Goal: Task Accomplishment & Management: Use online tool/utility

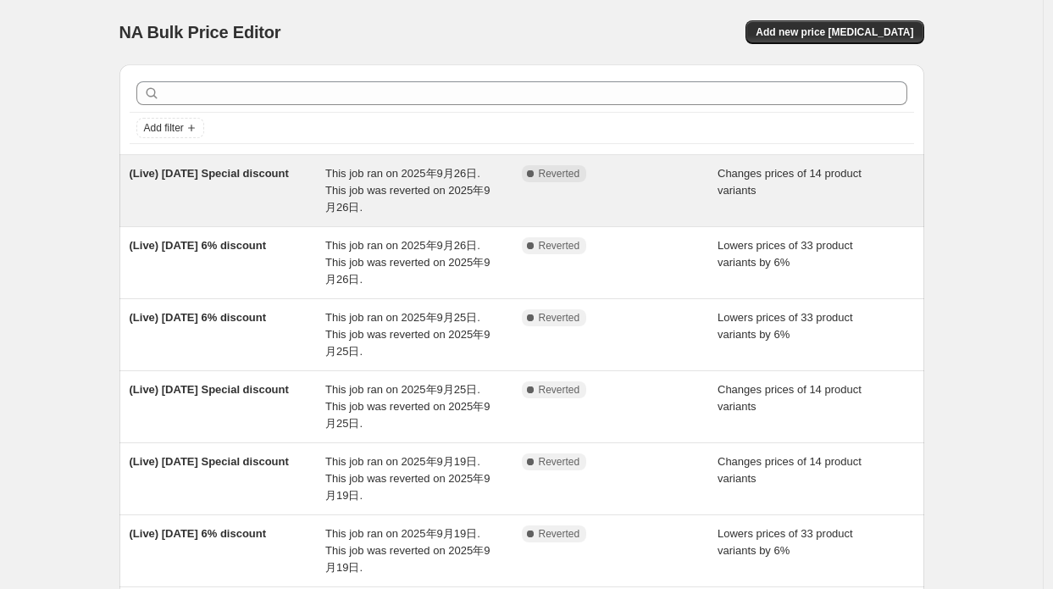
click at [461, 190] on span "This job ran on 2025年9月26日. This job was reverted on 2025年9月26日." at bounding box center [407, 190] width 164 height 47
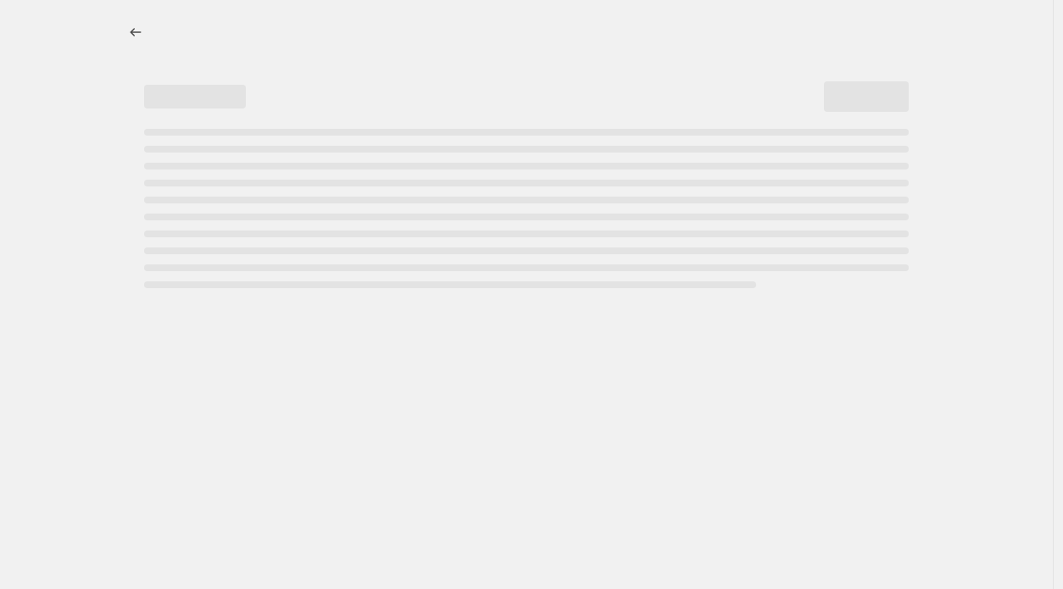
select select "collection"
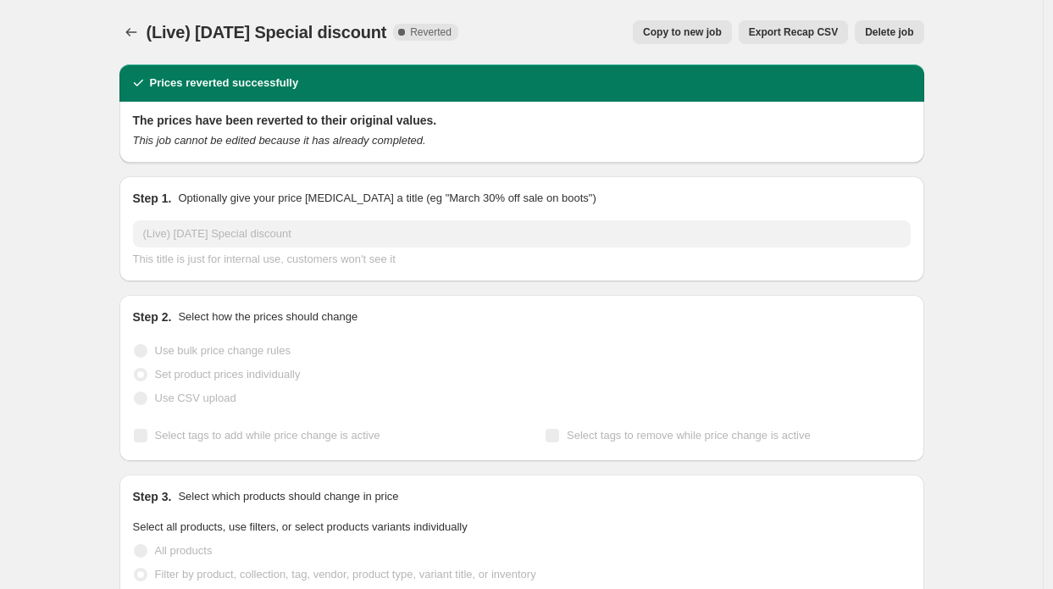
click at [673, 37] on span "Copy to new job" at bounding box center [682, 32] width 79 height 14
select select "collection"
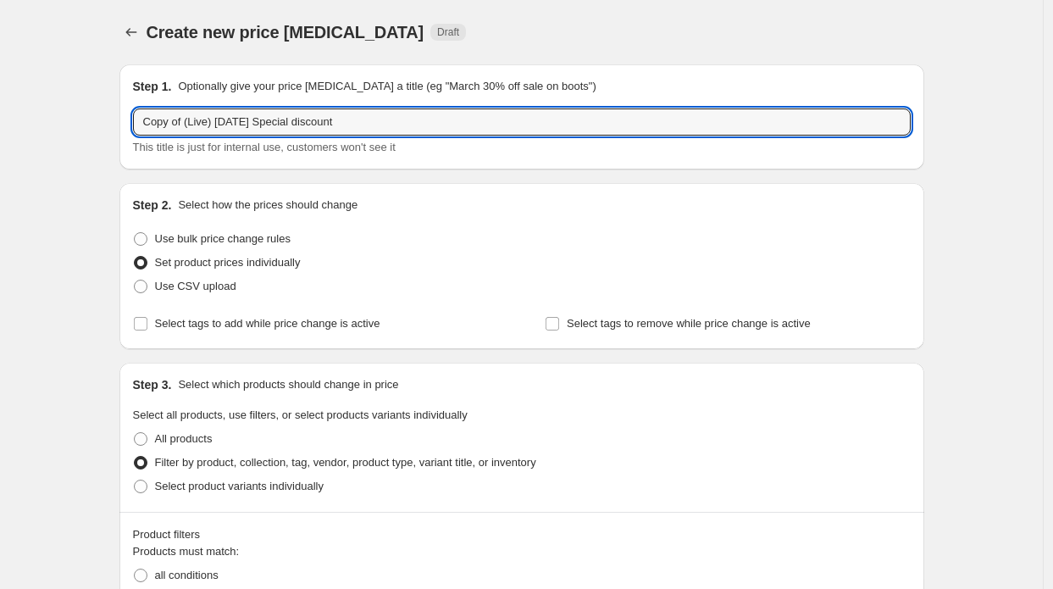
drag, startPoint x: 186, startPoint y: 125, endPoint x: 114, endPoint y: 121, distance: 71.3
click at [204, 126] on input "(Live) [DATE] Special discount" at bounding box center [522, 121] width 778 height 27
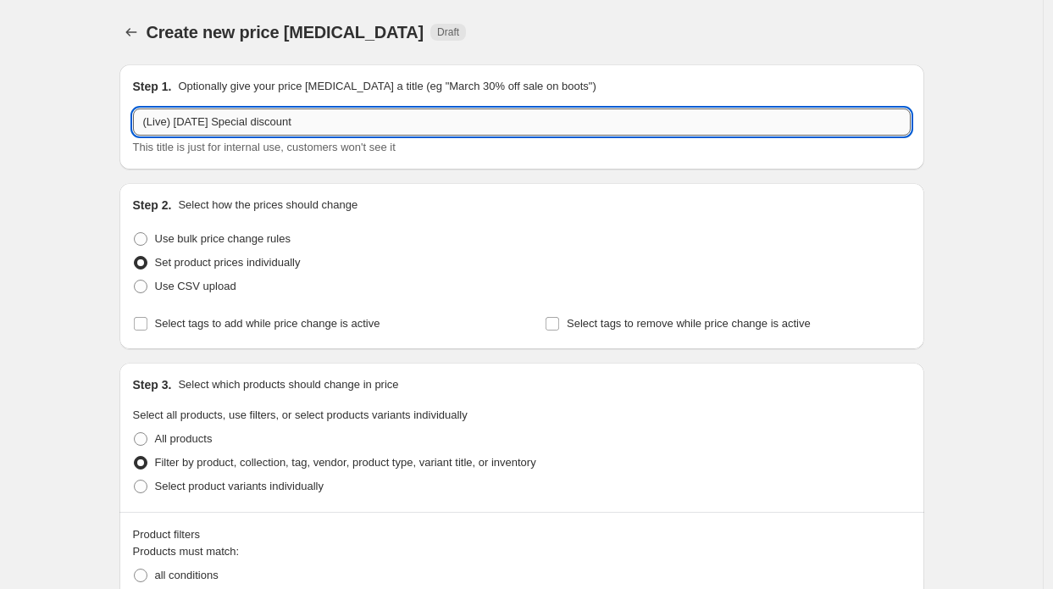
drag, startPoint x: 186, startPoint y: 119, endPoint x: 164, endPoint y: 116, distance: 22.3
click at [164, 116] on input "(Live) [DATE] Special discount" at bounding box center [522, 121] width 778 height 27
click at [185, 125] on input "(Live) [DATE] Special discount" at bounding box center [522, 121] width 778 height 27
click at [189, 125] on input "(Live) [DATE] Special discount" at bounding box center [522, 121] width 778 height 27
drag, startPoint x: 193, startPoint y: 124, endPoint x: 175, endPoint y: 123, distance: 18.7
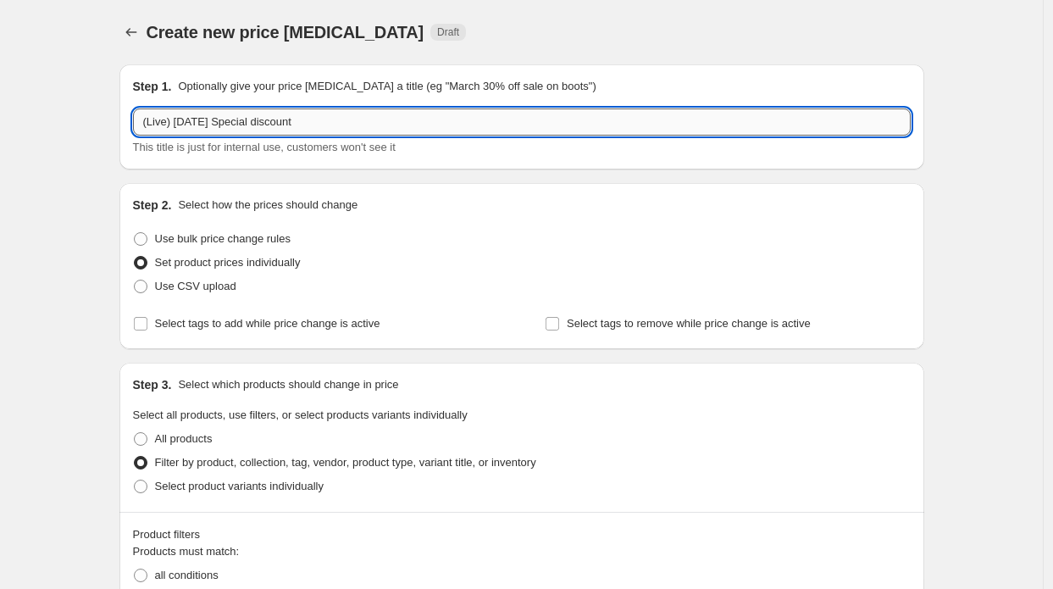
click at [175, 123] on input "(Live) [DATE] Special discount" at bounding box center [522, 121] width 778 height 27
type input "(Live) [DATE] Special discount"
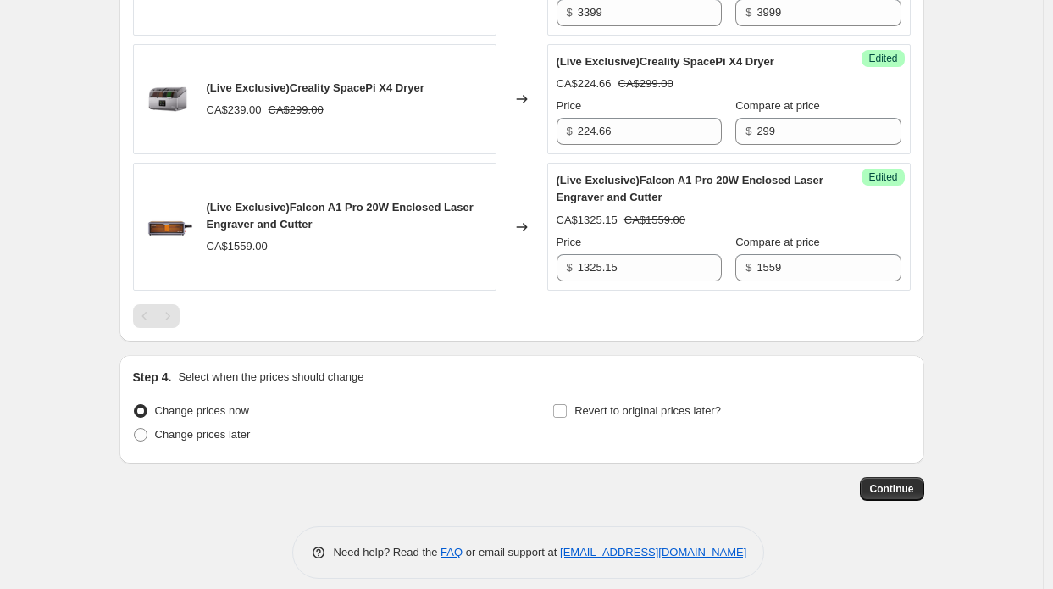
scroll to position [2443, 0]
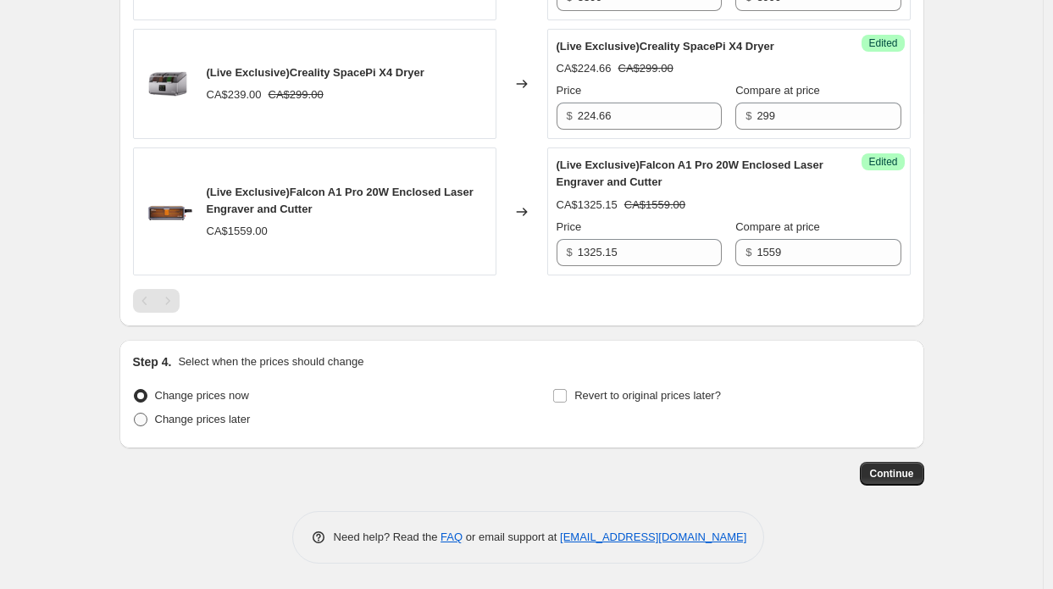
click at [215, 424] on span "Change prices later" at bounding box center [203, 419] width 96 height 13
click at [135, 413] on input "Change prices later" at bounding box center [134, 413] width 1 height 1
radio input "true"
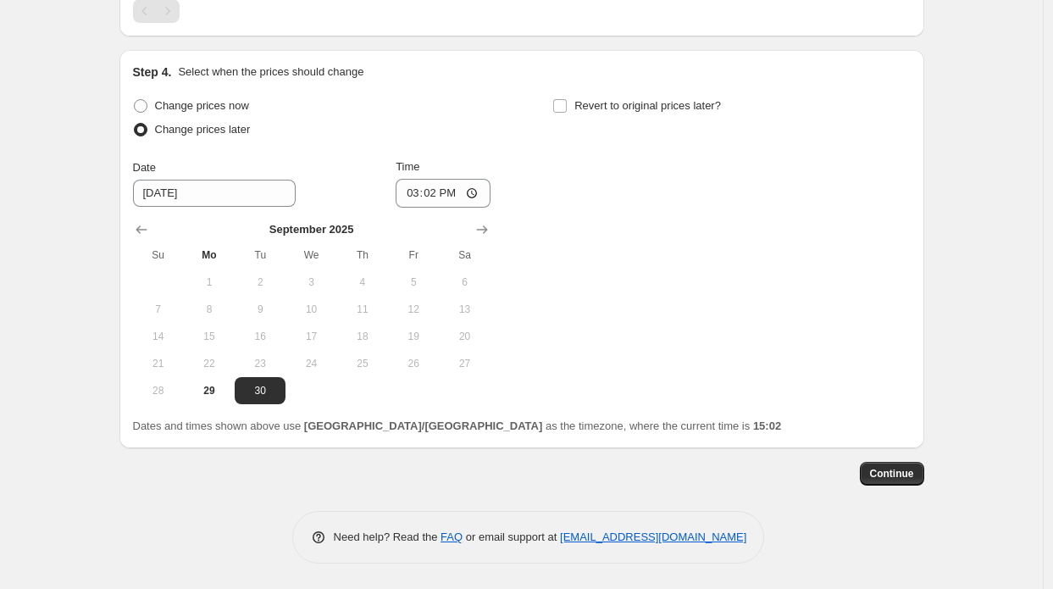
scroll to position [2733, 0]
click at [485, 231] on icon "Show next month, October 2025" at bounding box center [482, 229] width 17 height 17
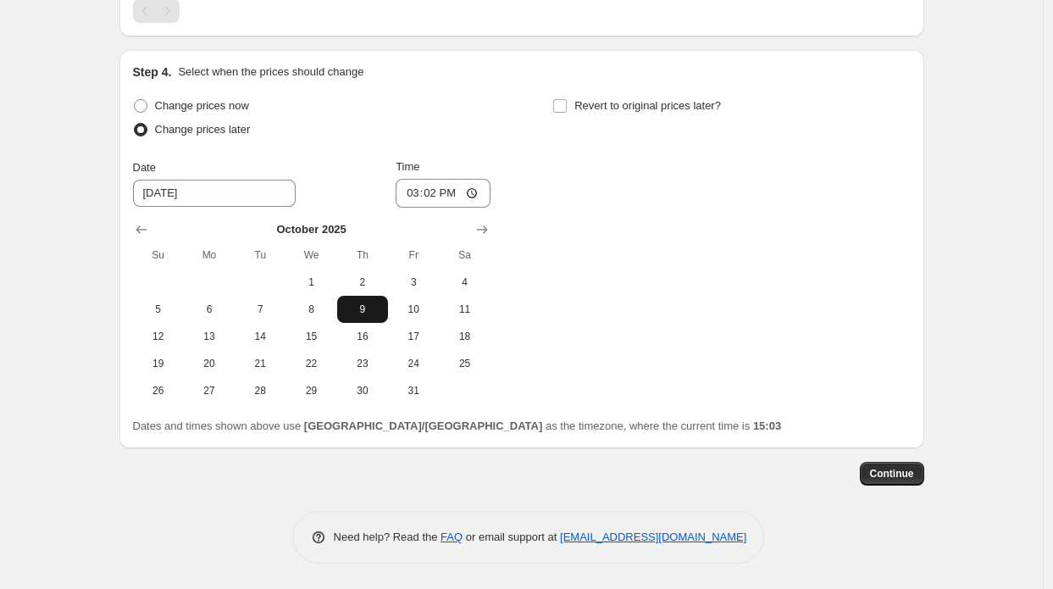
click at [359, 297] on button "9" at bounding box center [362, 309] width 51 height 27
type input "[DATE]"
click at [440, 197] on input "15:02" at bounding box center [443, 193] width 95 height 29
click at [558, 232] on div "Change prices now Change prices later Date [DATE] Time 09:[DATE] Mo Tu We Th Fr…" at bounding box center [522, 249] width 778 height 310
click at [441, 203] on input "09:30" at bounding box center [443, 193] width 95 height 29
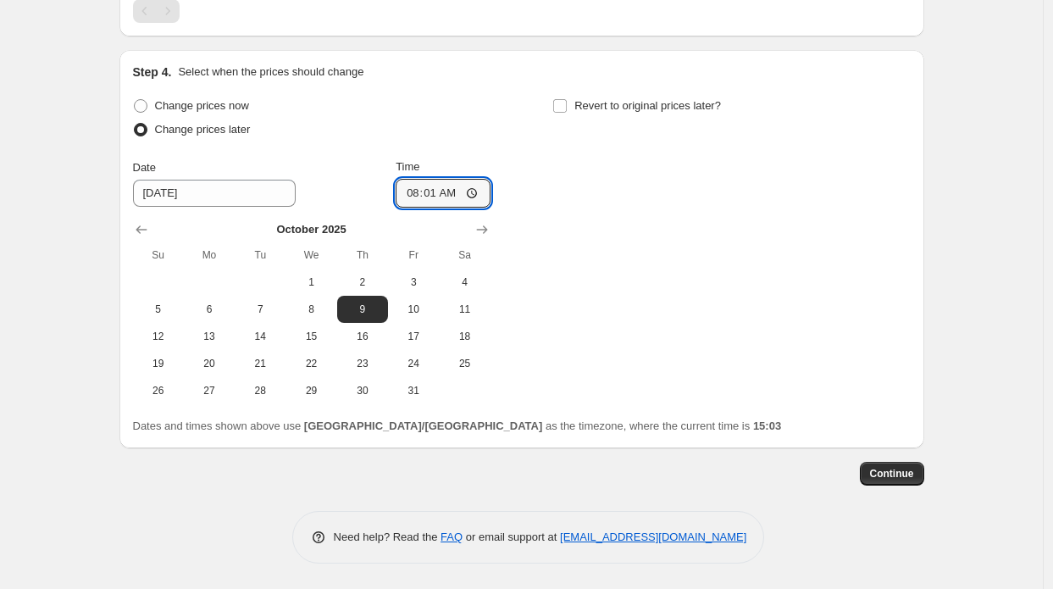
type input "08:15"
drag, startPoint x: 697, startPoint y: 203, endPoint x: 705, endPoint y: 179, distance: 24.9
click at [702, 202] on div "Change prices now Change prices later Date [DATE] Time 08:[DATE] Mo Tu We Th Fr…" at bounding box center [522, 249] width 778 height 310
click at [573, 113] on label "Revert to original prices later?" at bounding box center [636, 106] width 169 height 24
click at [567, 113] on input "Revert to original prices later?" at bounding box center [560, 106] width 14 height 14
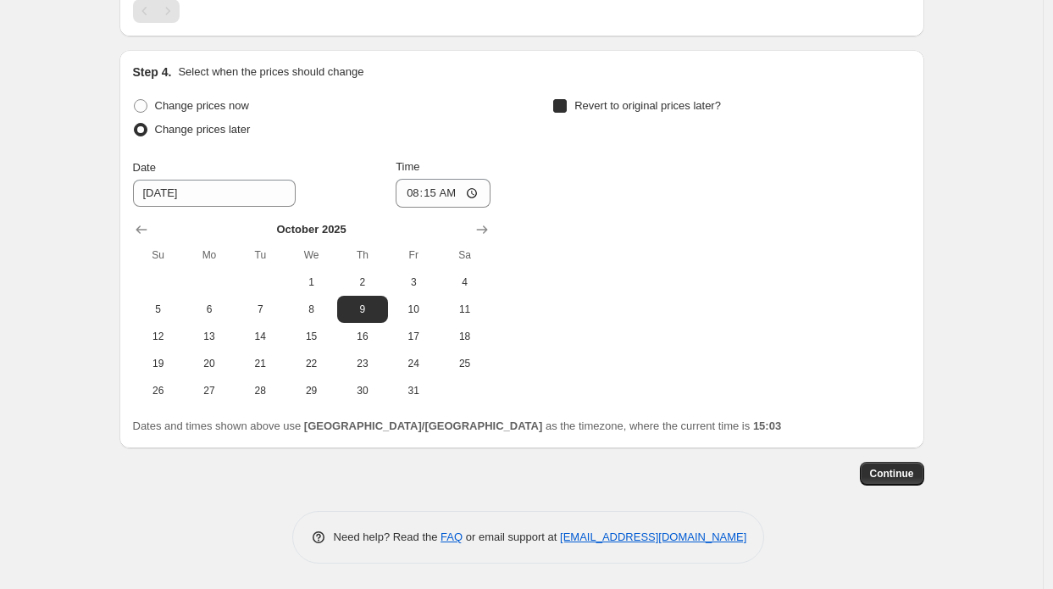
checkbox input "true"
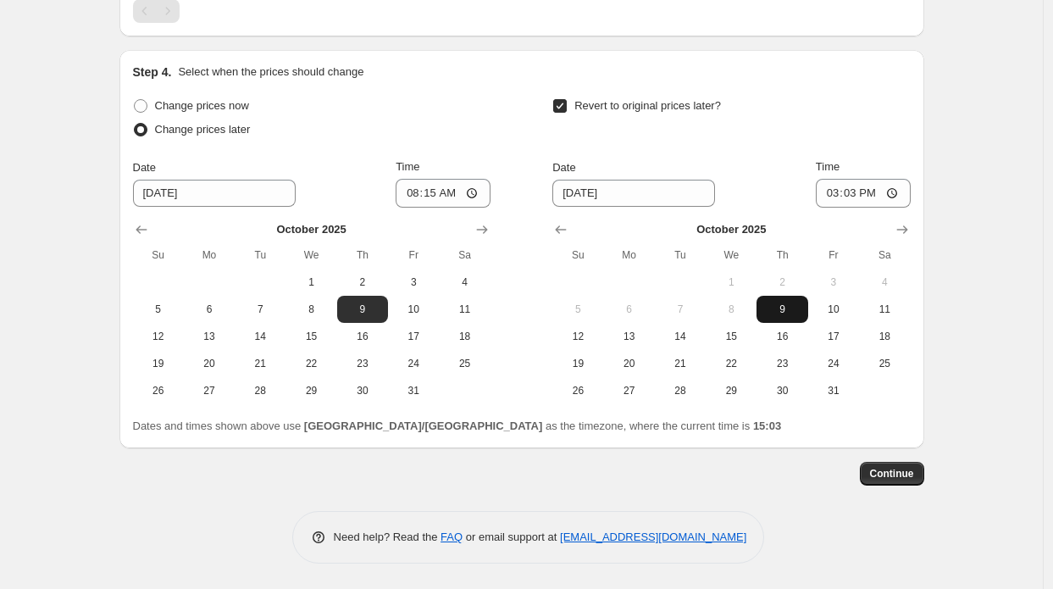
click at [785, 304] on span "9" at bounding box center [781, 309] width 37 height 14
type input "[DATE]"
click at [863, 191] on input "15:03" at bounding box center [863, 193] width 95 height 29
type input "12:45"
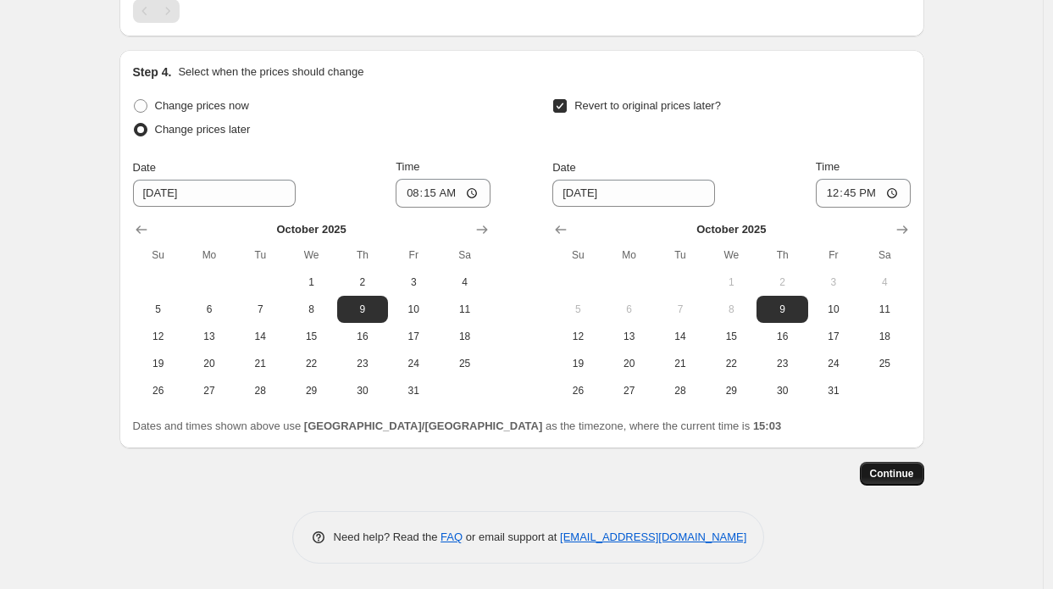
click at [895, 464] on button "Continue" at bounding box center [892, 474] width 64 height 24
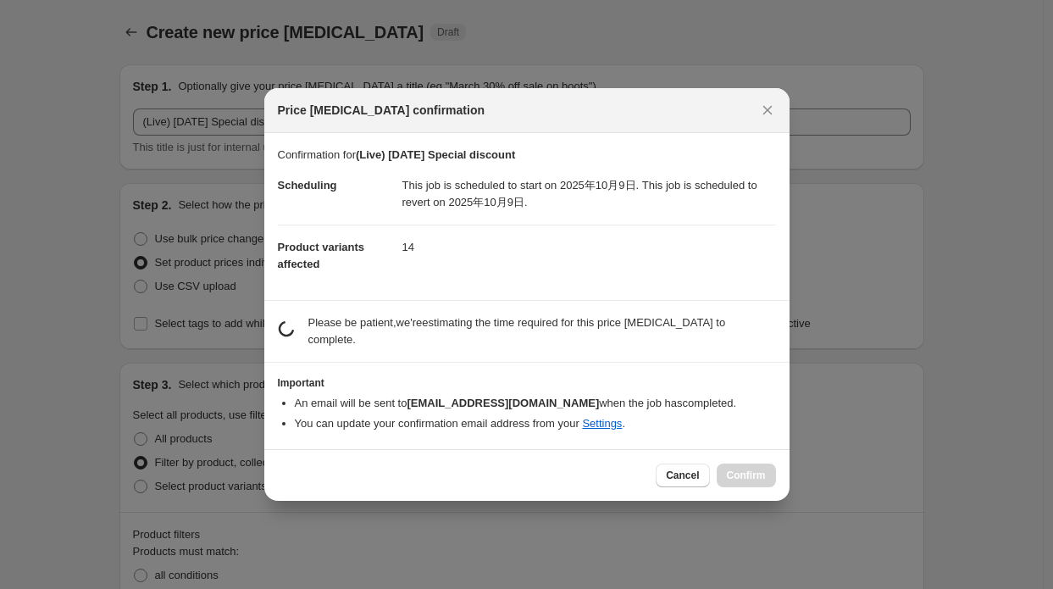
scroll to position [0, 0]
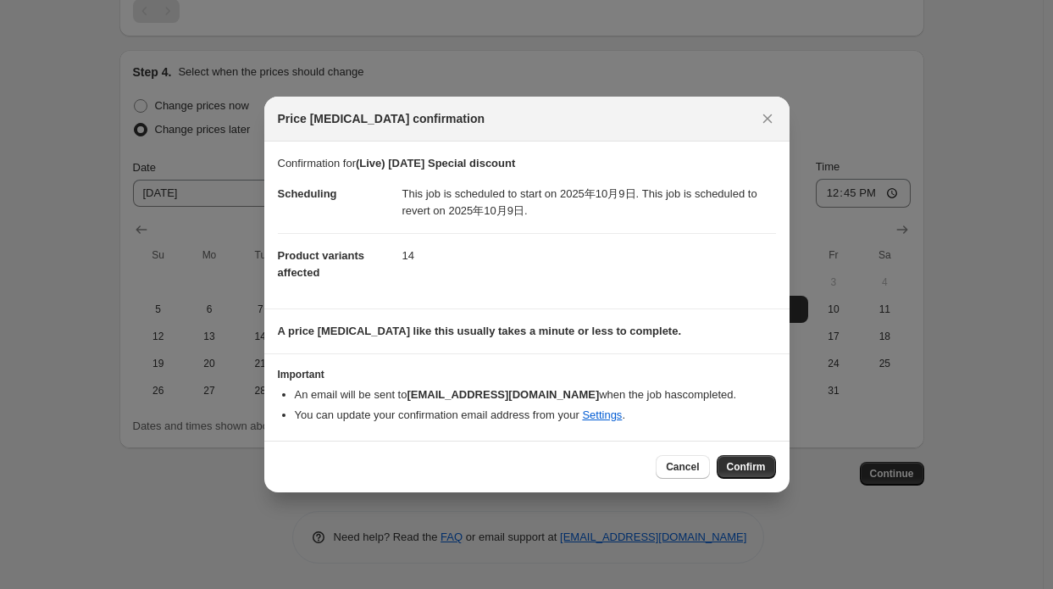
click at [730, 452] on div "Cancel Confirm" at bounding box center [526, 467] width 525 height 52
click at [735, 465] on span "Confirm" at bounding box center [746, 467] width 39 height 14
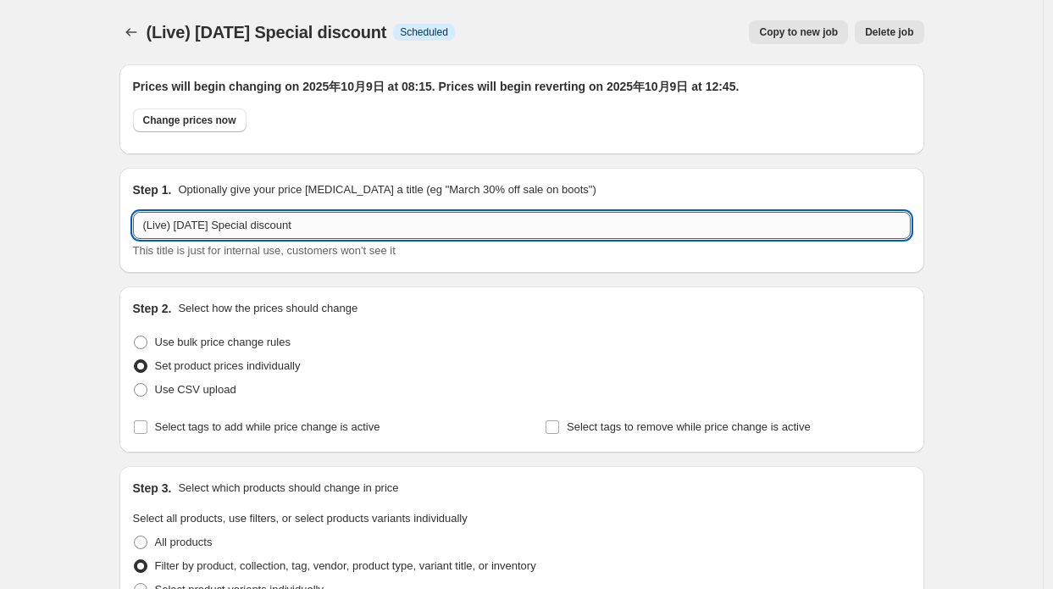
drag, startPoint x: 199, startPoint y: 229, endPoint x: 185, endPoint y: 228, distance: 14.4
drag, startPoint x: 185, startPoint y: 228, endPoint x: 159, endPoint y: 225, distance: 25.5
click at [159, 225] on input "(Live) [DATE] Special discount" at bounding box center [522, 225] width 778 height 27
drag, startPoint x: 203, startPoint y: 226, endPoint x: 114, endPoint y: 204, distance: 91.7
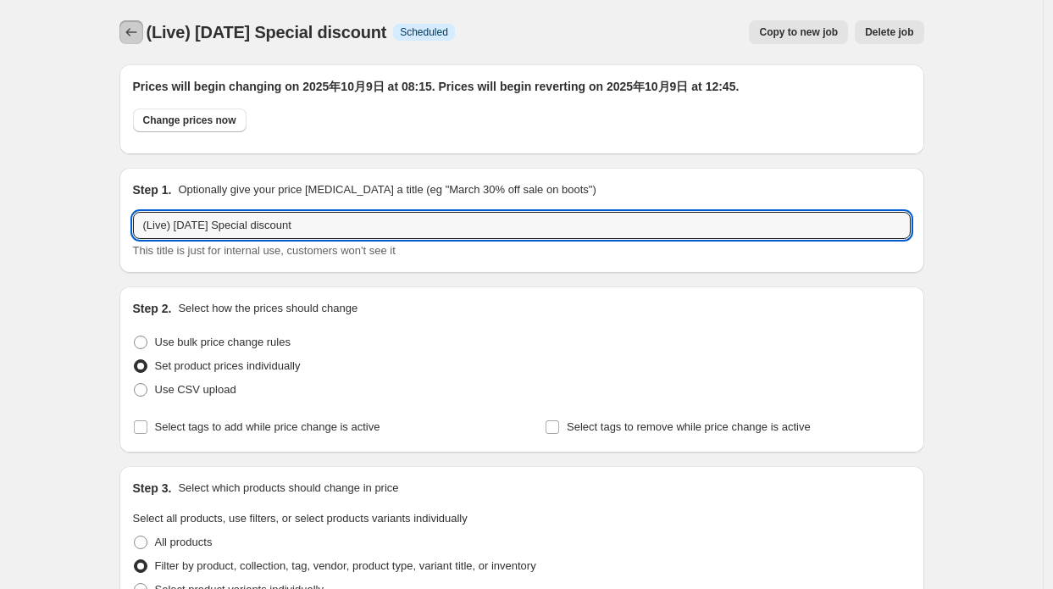
click at [136, 26] on icon "Price change jobs" at bounding box center [131, 32] width 17 height 17
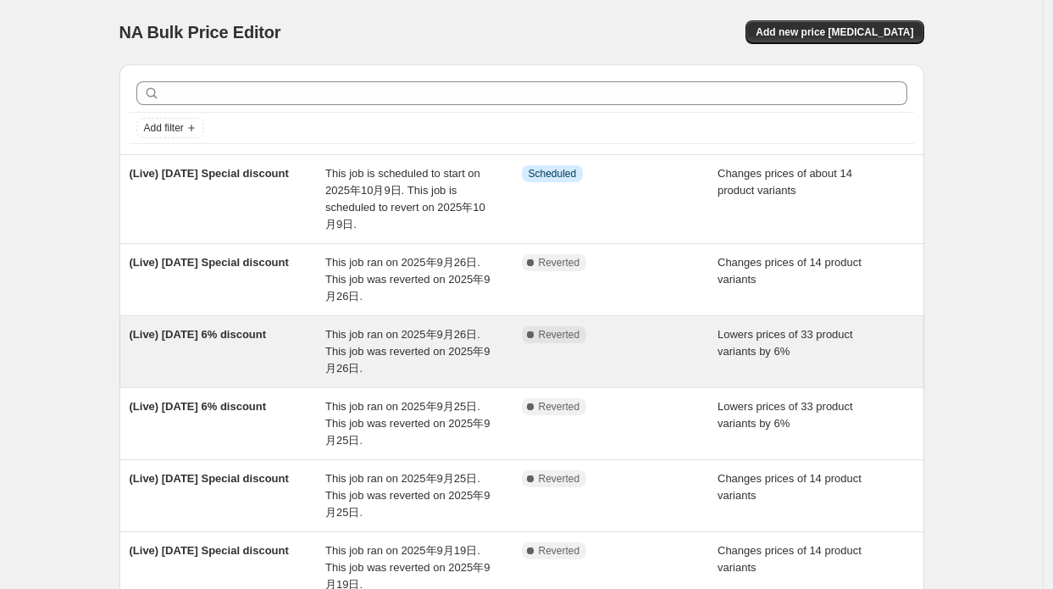
click at [408, 332] on span "This job ran on 2025年9月26日. This job was reverted on 2025年9月26日." at bounding box center [407, 351] width 164 height 47
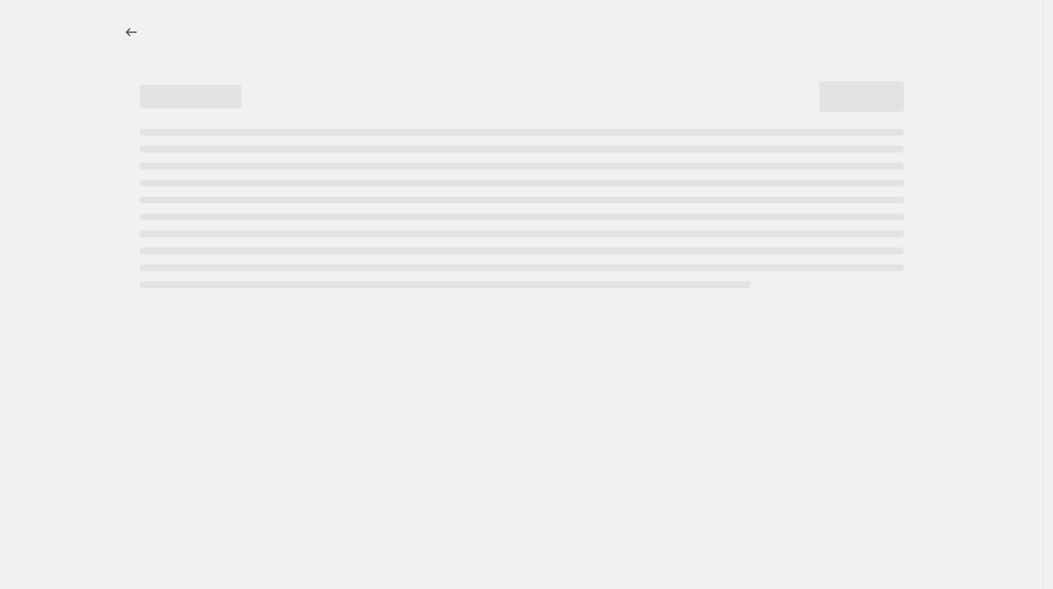
select select "percentage"
select select "collection"
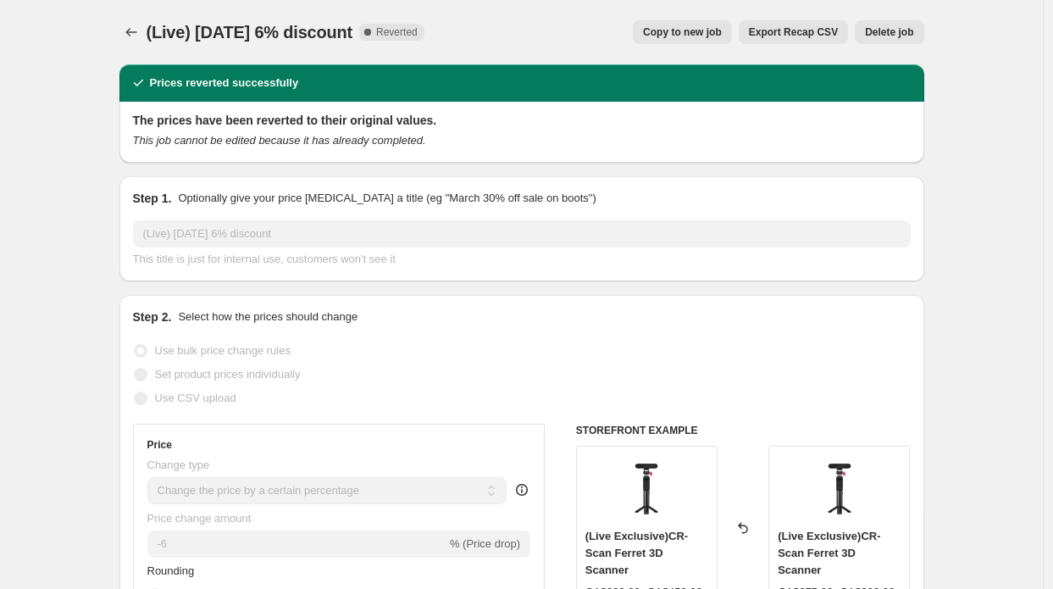
click at [690, 31] on span "Copy to new job" at bounding box center [682, 32] width 79 height 14
select select "percentage"
select select "collection"
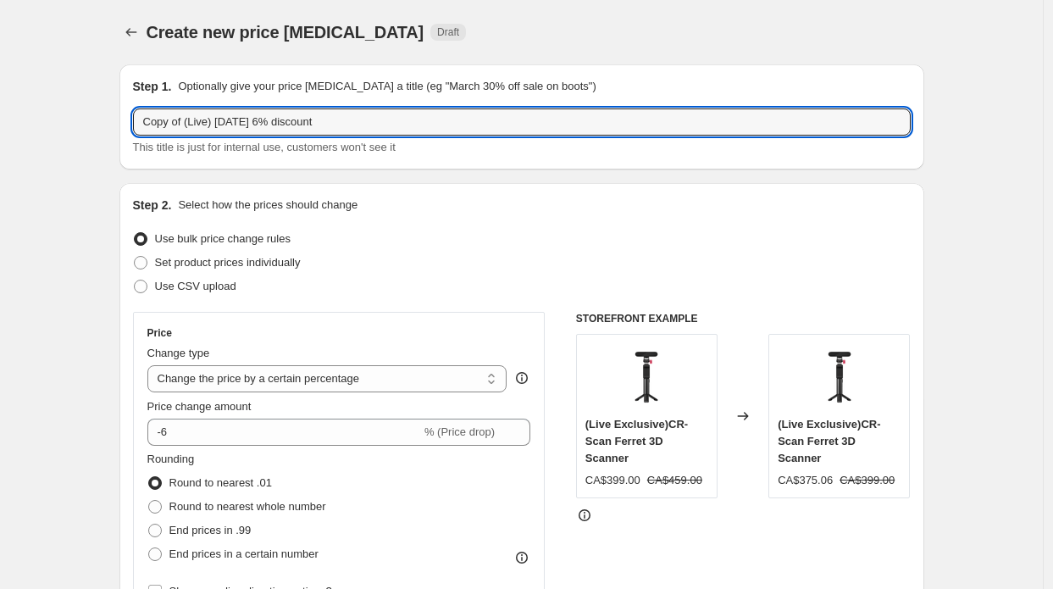
drag, startPoint x: 251, startPoint y: 119, endPoint x: 114, endPoint y: 109, distance: 137.6
paste input "(Live) [DATE]"
type input "(Live) [DATE] 6% discount"
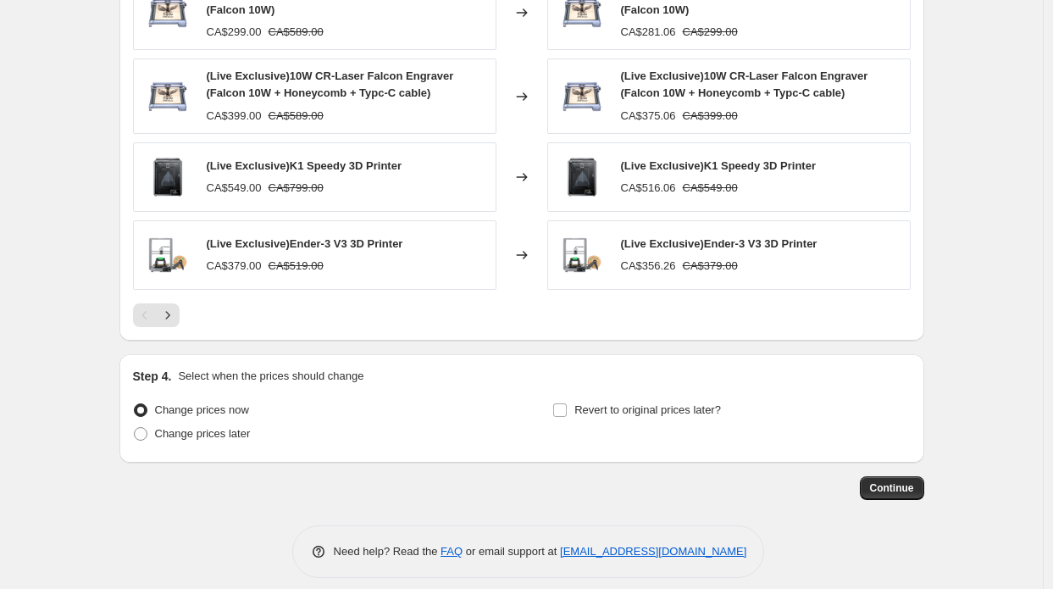
scroll to position [1301, 0]
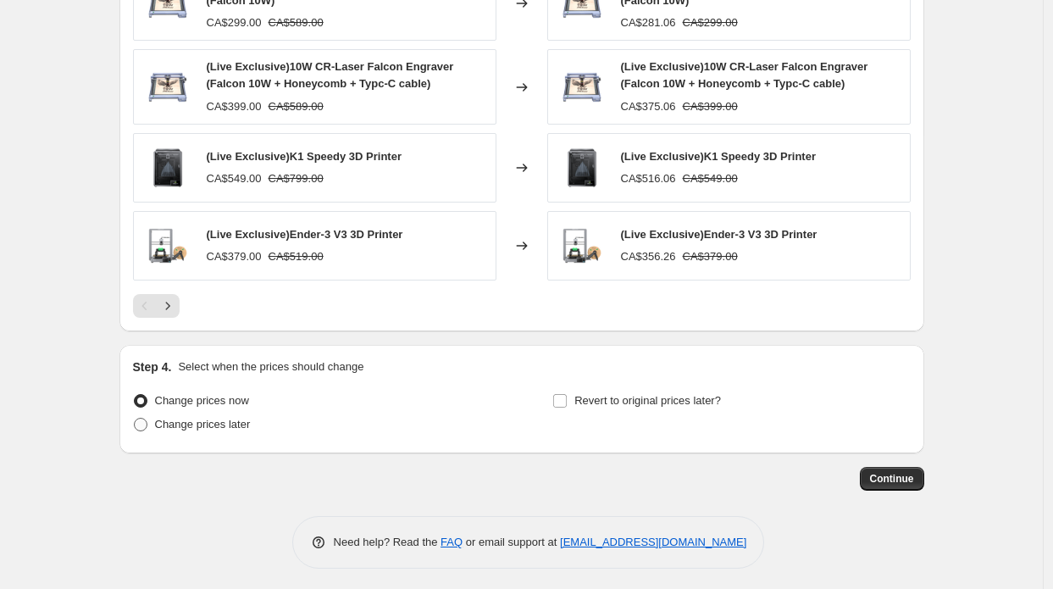
click at [225, 418] on span "Change prices later" at bounding box center [203, 424] width 96 height 13
click at [135, 418] on input "Change prices later" at bounding box center [134, 418] width 1 height 1
radio input "true"
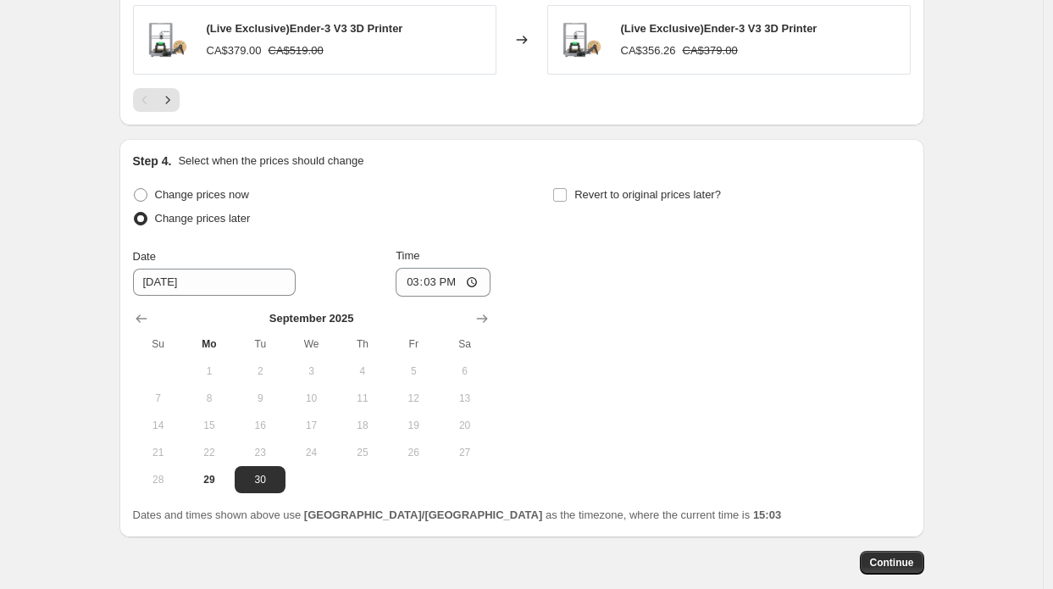
scroll to position [1556, 0]
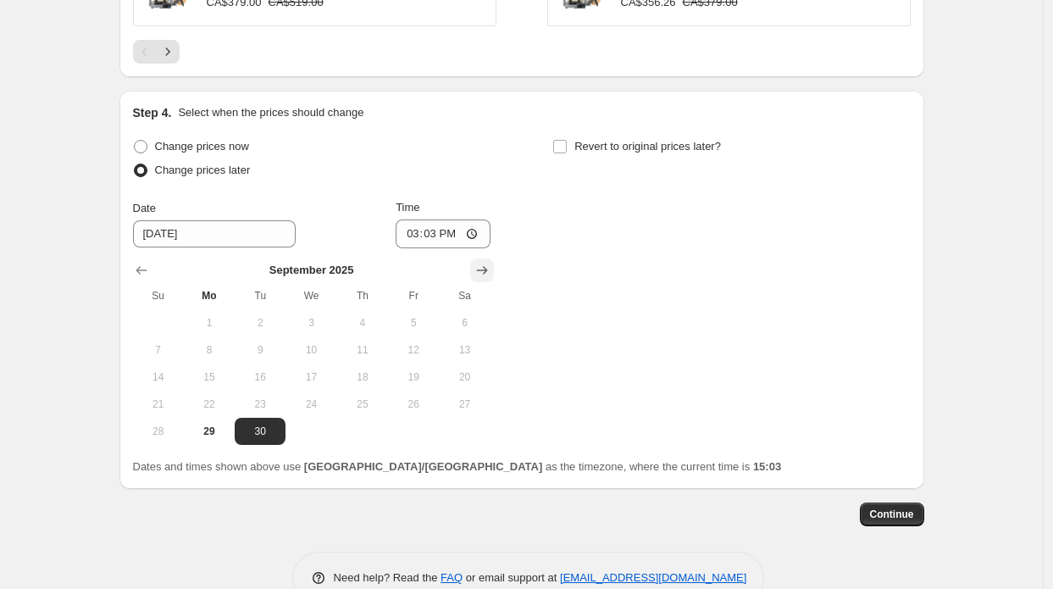
click at [491, 266] on icon "Show next month, October 2025" at bounding box center [482, 270] width 17 height 17
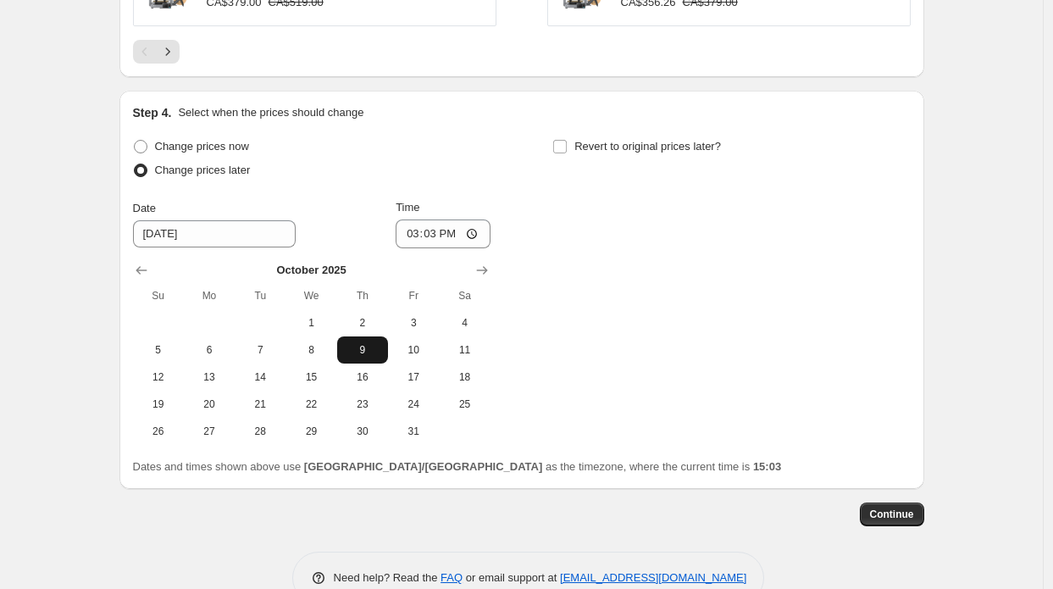
click at [359, 336] on button "9" at bounding box center [362, 349] width 51 height 27
type input "[DATE]"
click at [442, 235] on input "15:03" at bounding box center [443, 233] width 95 height 29
type input "08:15"
click at [614, 152] on label "Revert to original prices later?" at bounding box center [636, 147] width 169 height 24
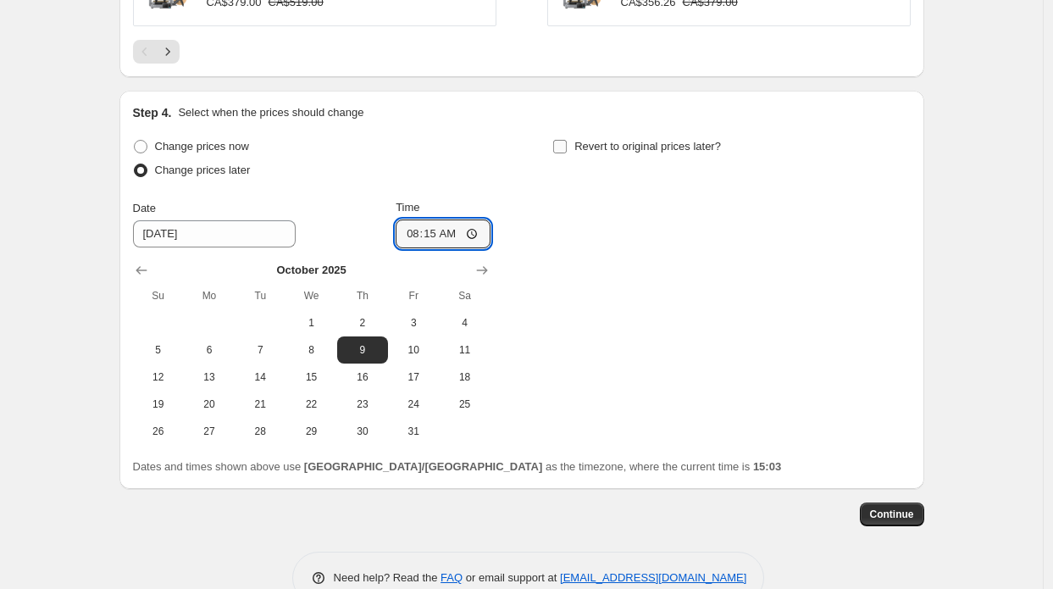
click at [567, 152] on input "Revert to original prices later?" at bounding box center [560, 147] width 14 height 14
checkbox input "true"
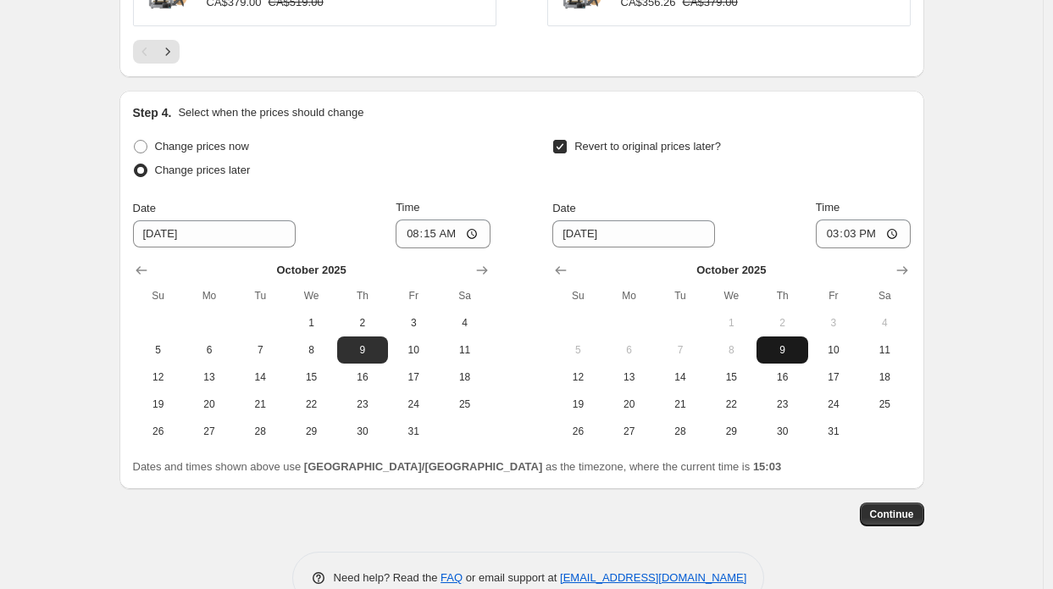
click at [800, 343] on span "9" at bounding box center [781, 350] width 37 height 14
type input "[DATE]"
click at [863, 228] on input "15:03" at bounding box center [863, 233] width 95 height 29
type input "12:45"
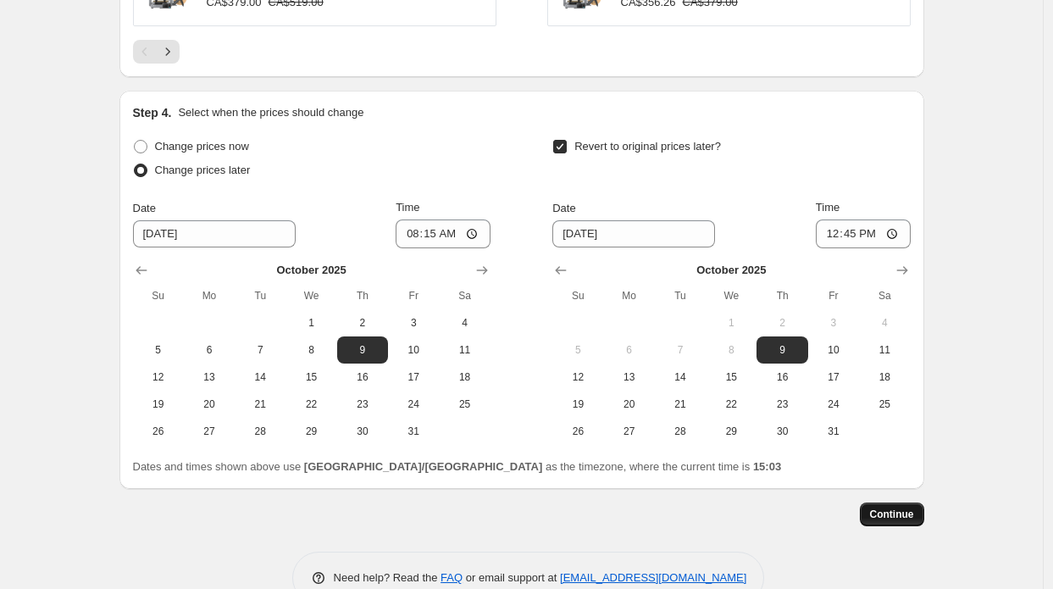
click at [897, 512] on span "Continue" at bounding box center [892, 515] width 44 height 14
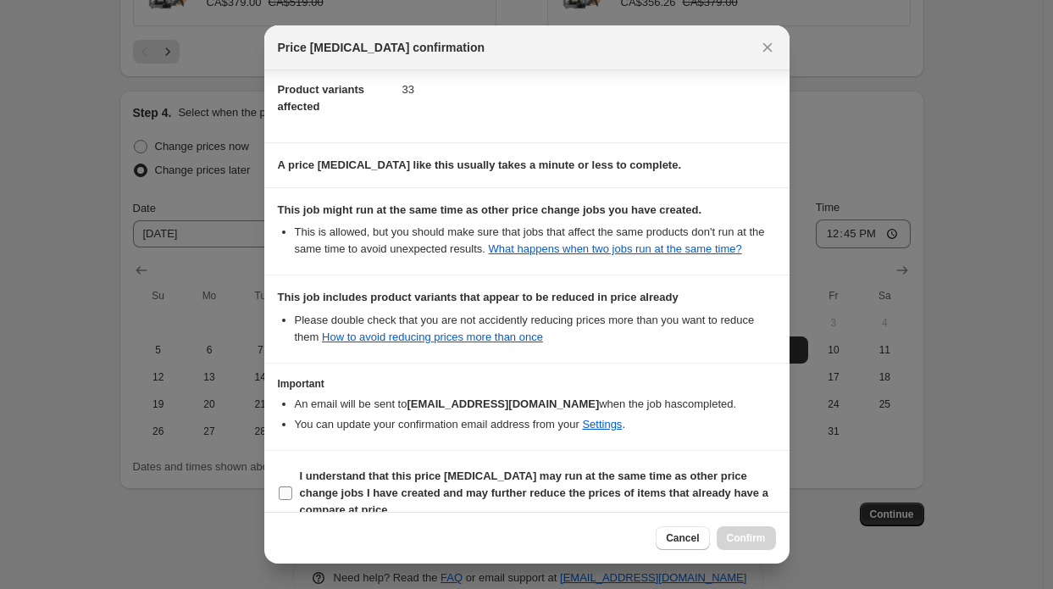
scroll to position [222, 0]
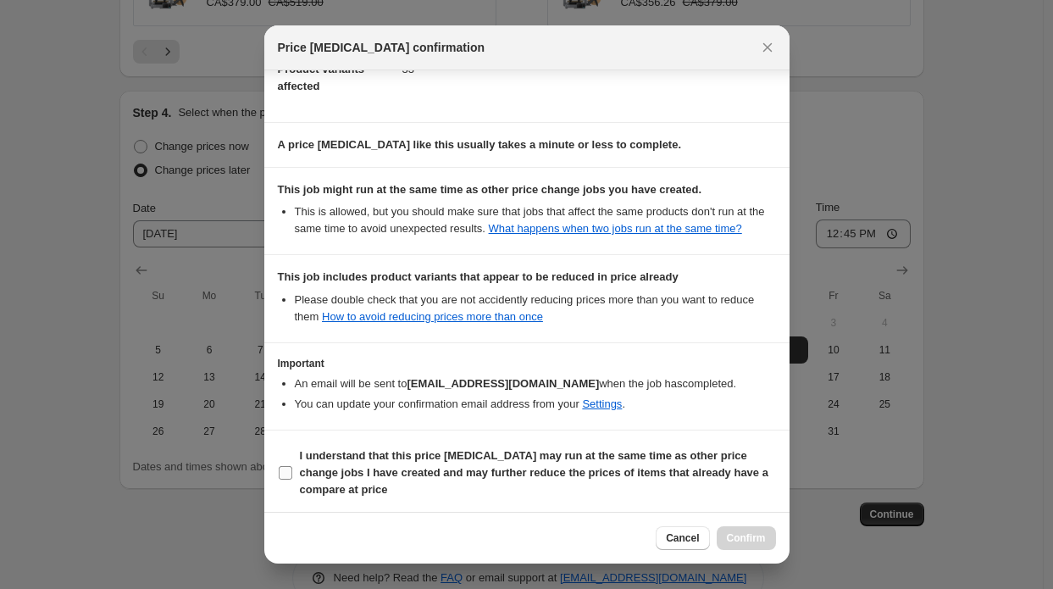
click at [655, 488] on span "I understand that this price [MEDICAL_DATA] may run at the same time as other p…" at bounding box center [538, 472] width 476 height 51
click at [292, 480] on input "I understand that this price [MEDICAL_DATA] may run at the same time as other p…" at bounding box center [286, 473] width 14 height 14
checkbox input "true"
click at [752, 537] on span "Confirm" at bounding box center [746, 538] width 39 height 14
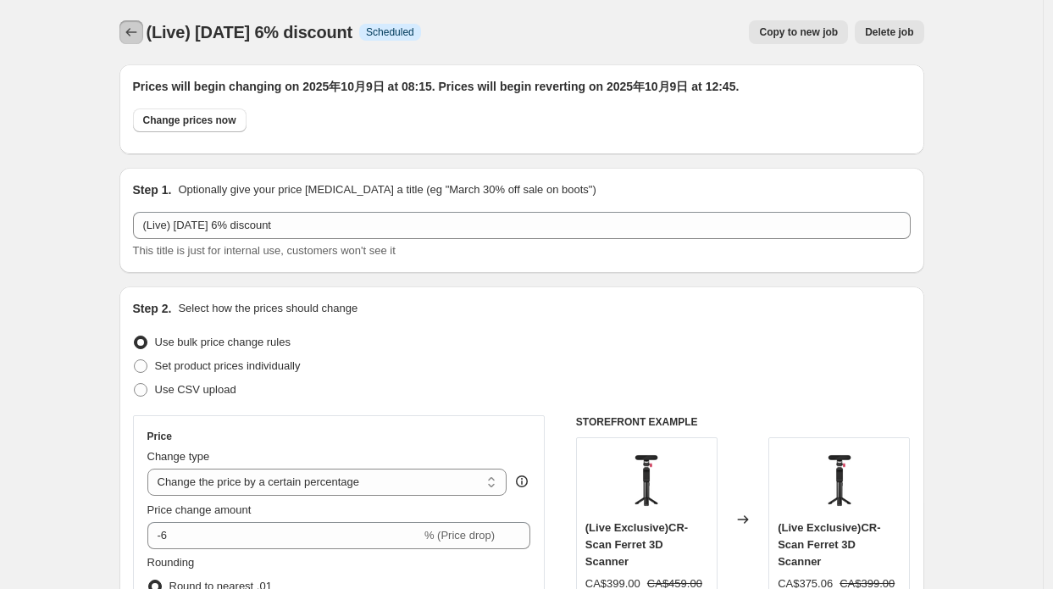
click at [140, 28] on icon "Price change jobs" at bounding box center [131, 32] width 17 height 17
